Goal: Check status: Check status

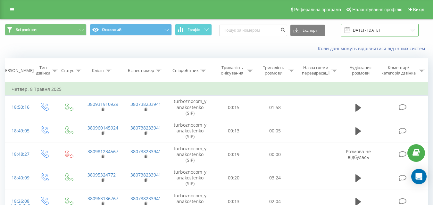
click at [365, 31] on input "[DATE] - [DATE]" at bounding box center [379, 30] width 77 height 12
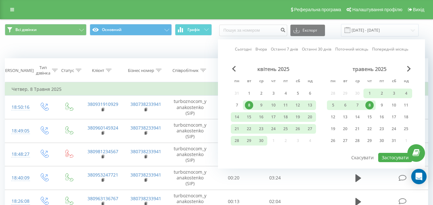
click at [406, 67] on div "травень 2025" at bounding box center [369, 69] width 85 height 6
click at [411, 71] on div "травень 2025" at bounding box center [369, 69] width 85 height 6
click at [409, 70] on span "Next Month" at bounding box center [409, 69] width 4 height 6
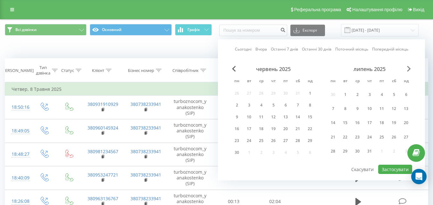
click at [409, 70] on span "Next Month" at bounding box center [409, 69] width 4 height 6
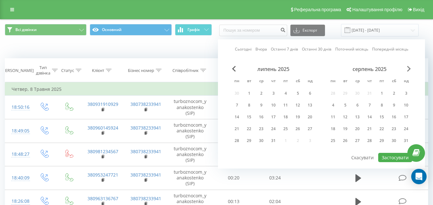
click at [409, 70] on span "Next Month" at bounding box center [409, 69] width 4 height 6
click at [275, 116] on div "18" at bounding box center [273, 117] width 8 height 8
click at [392, 161] on button "Застосувати" at bounding box center [395, 157] width 34 height 9
type input "[DATE] - [DATE]"
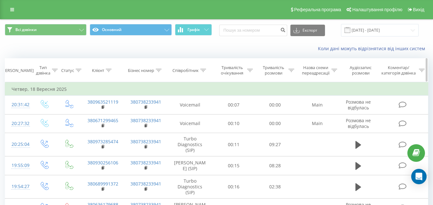
click at [206, 71] on icon at bounding box center [203, 70] width 6 height 3
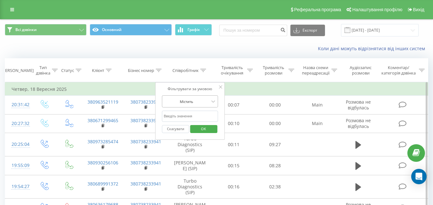
click at [202, 102] on div at bounding box center [186, 102] width 45 height 6
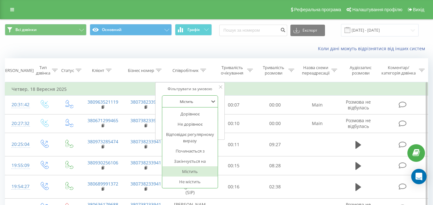
click at [202, 88] on div "Фільтрувати за умовою" at bounding box center [190, 89] width 56 height 6
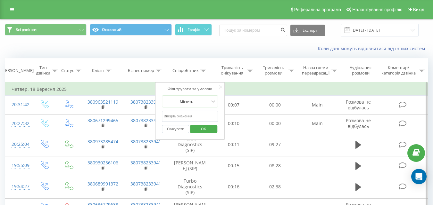
click at [196, 118] on input "text" at bounding box center [190, 116] width 56 height 11
type input "[PERSON_NAME]"
click at [205, 129] on span "OK" at bounding box center [203, 129] width 18 height 10
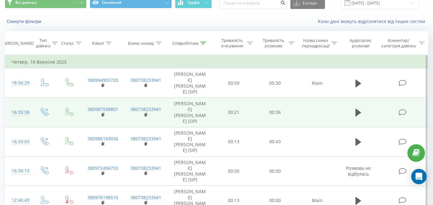
scroll to position [16, 0]
